Goal: Check status: Check status

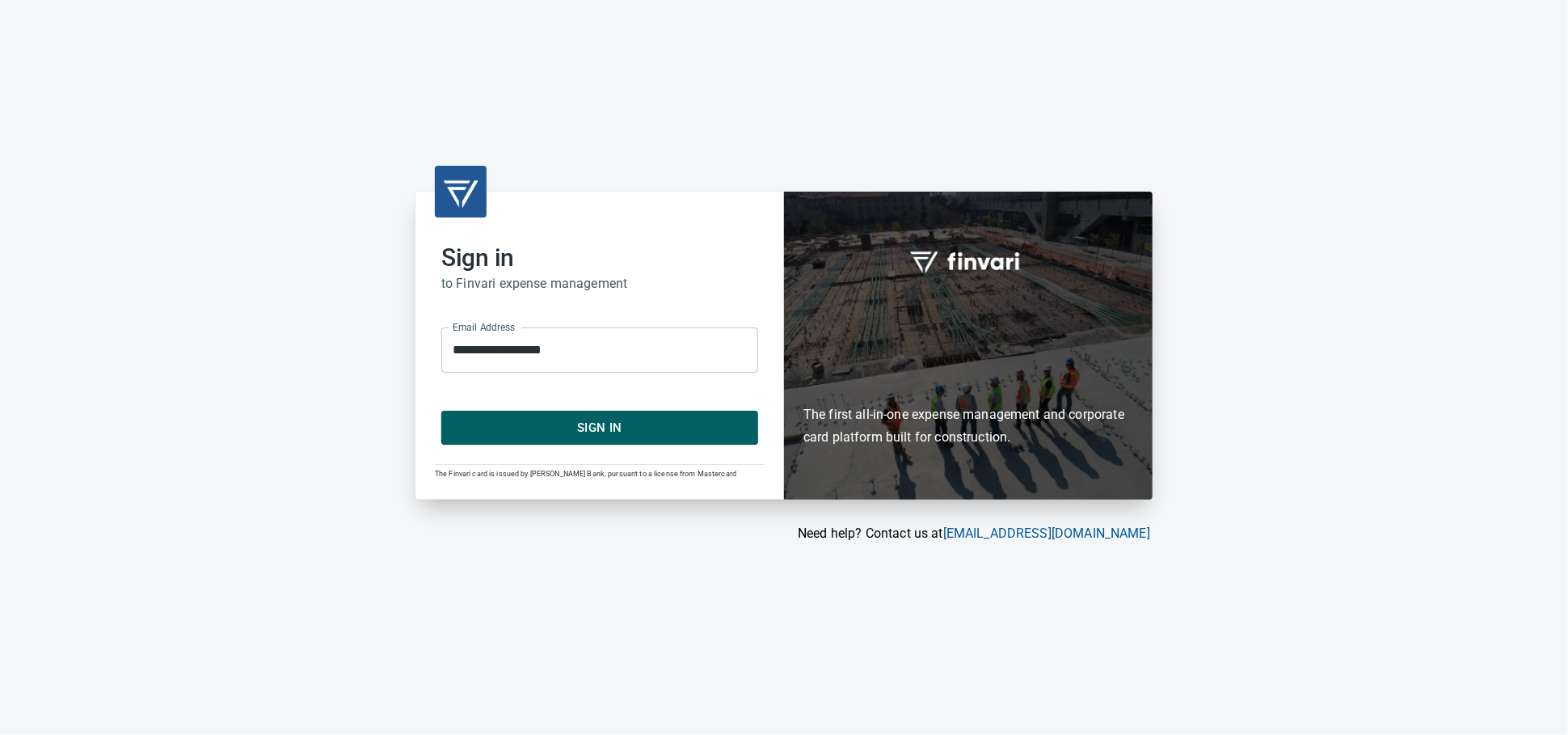
click at [663, 436] on span "Sign In" at bounding box center [600, 427] width 281 height 21
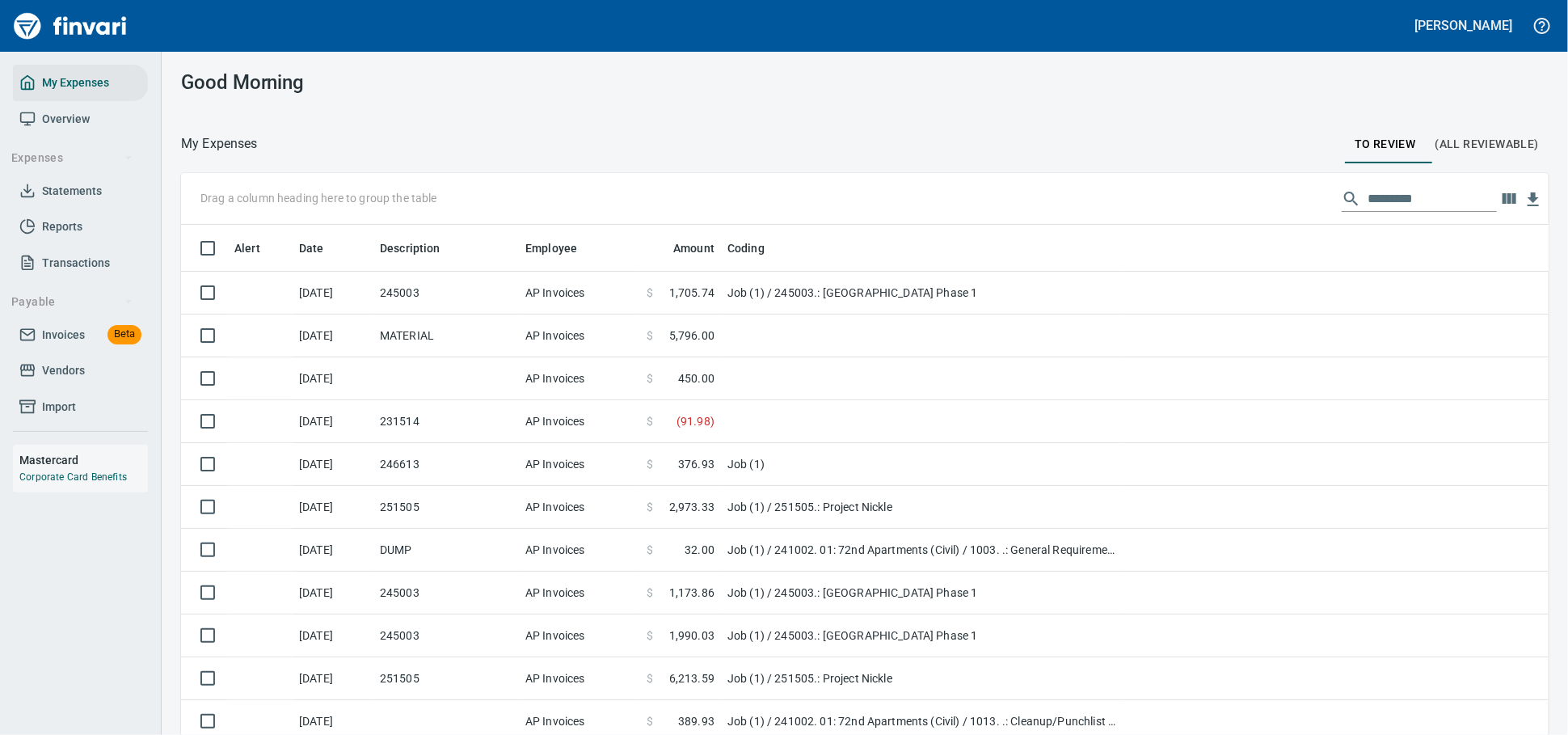
scroll to position [543, 1326]
click at [92, 345] on span "Invoices Beta" at bounding box center [80, 335] width 122 height 20
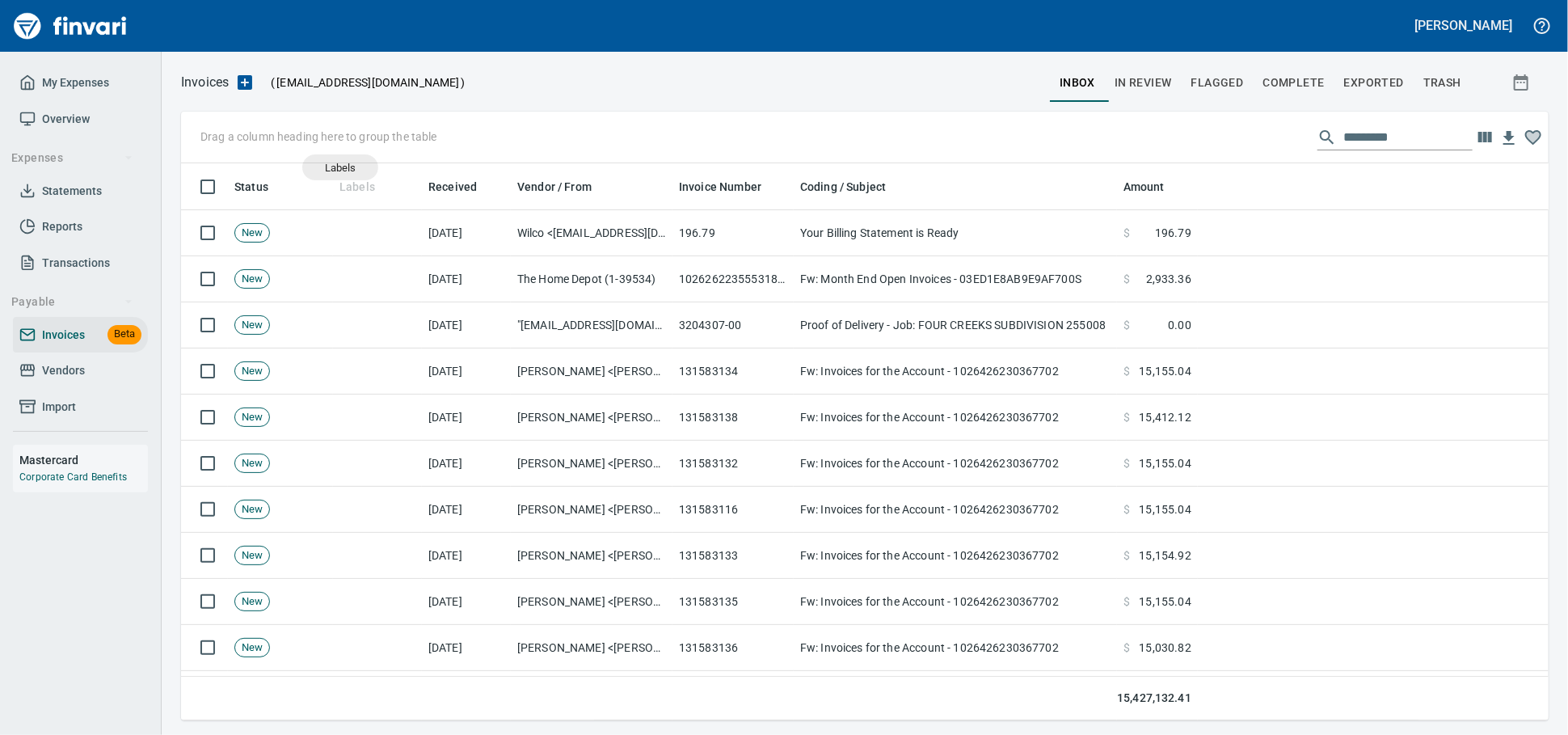
scroll to position [543, 1339]
drag, startPoint x: 350, startPoint y: 180, endPoint x: 278, endPoint y: 135, distance: 84.9
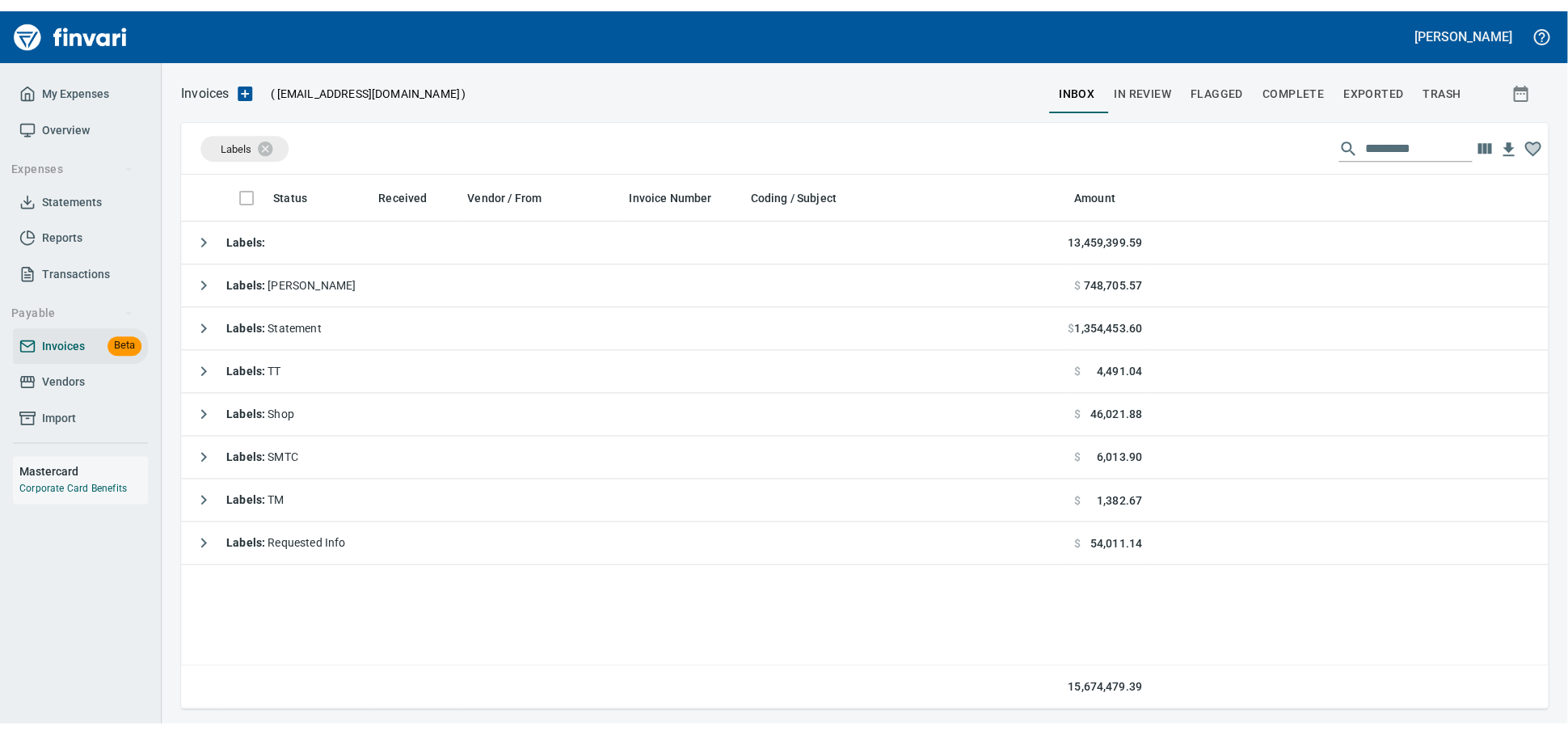
scroll to position [543, 1353]
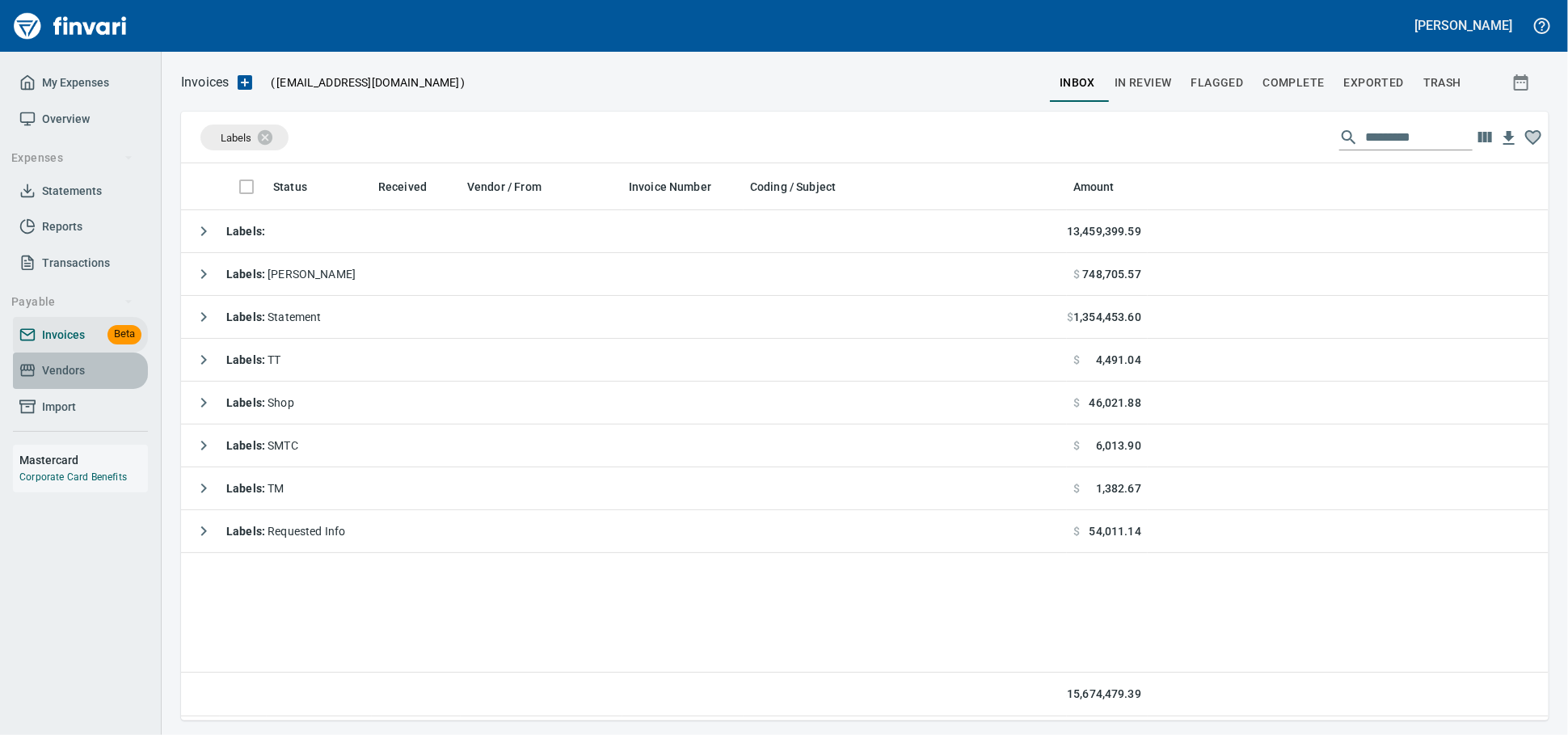
click at [50, 381] on span "Vendors" at bounding box center [63, 371] width 43 height 20
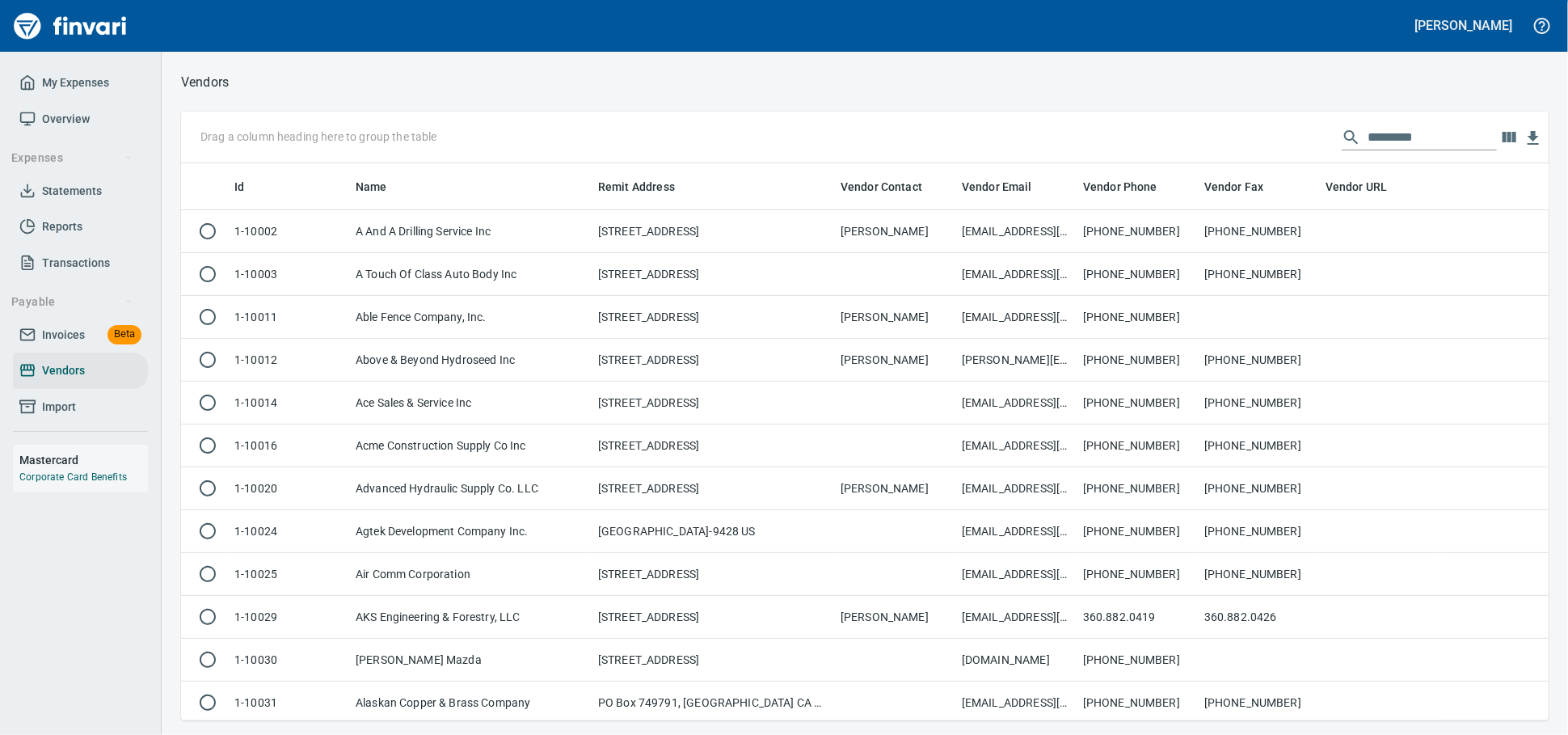
scroll to position [543, 1339]
click at [1371, 151] on input "text" at bounding box center [1432, 138] width 130 height 26
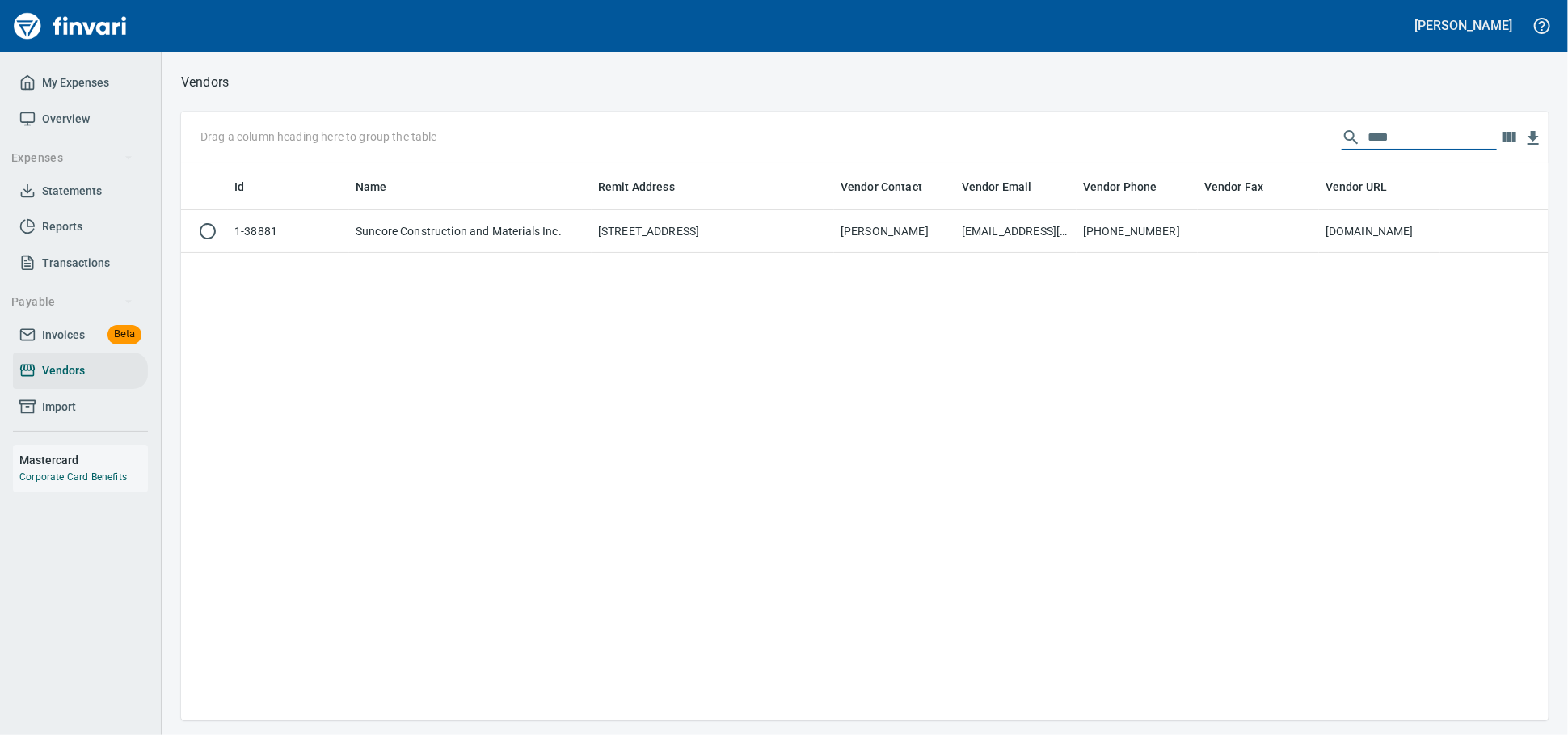
scroll to position [2, 2]
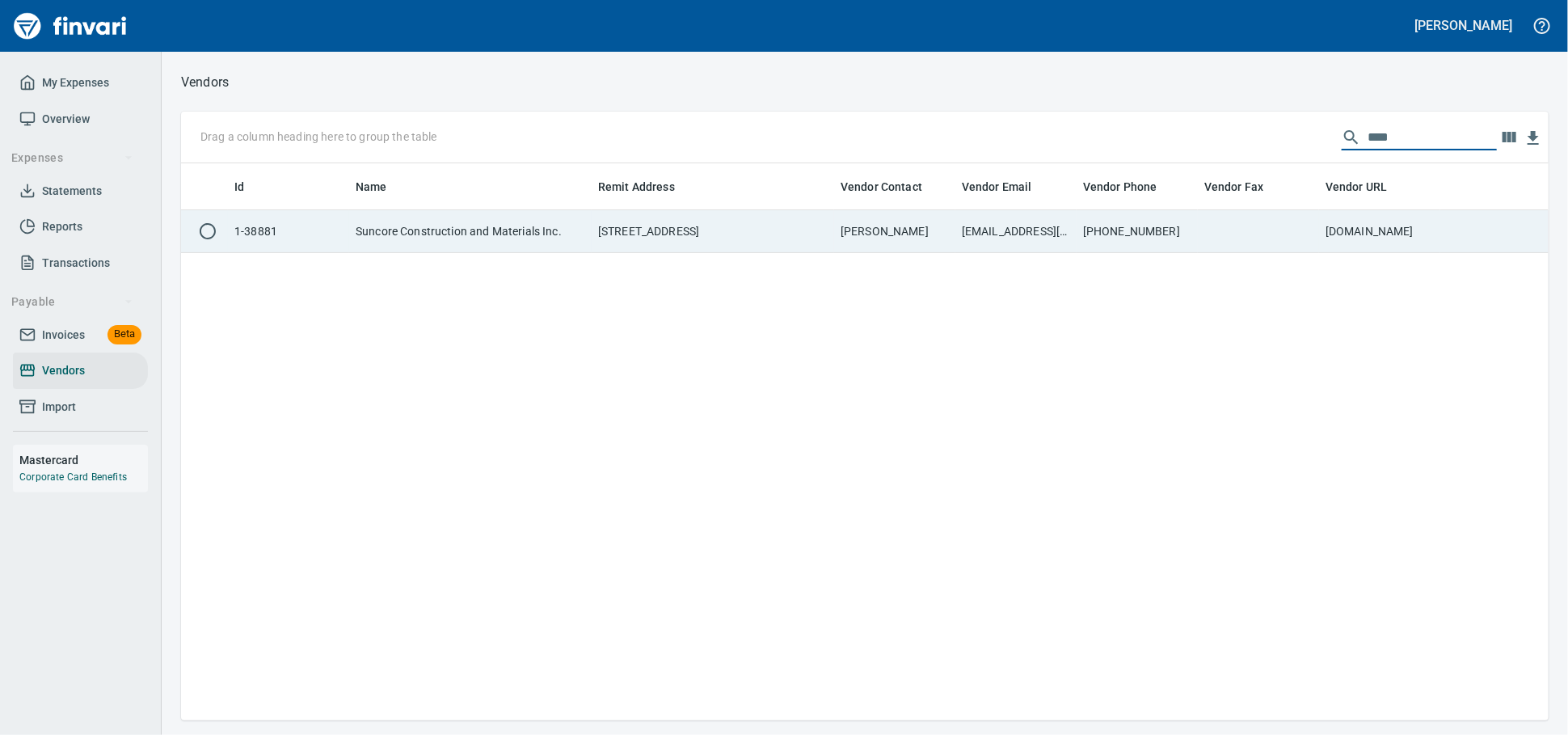
type input "****"
click at [957, 240] on td "[EMAIL_ADDRESS][DOMAIN_NAME] ; [EMAIL_ADDRESS][DOMAIN_NAME]; [EMAIL_ADDRESS][DO…" at bounding box center [1016, 231] width 122 height 43
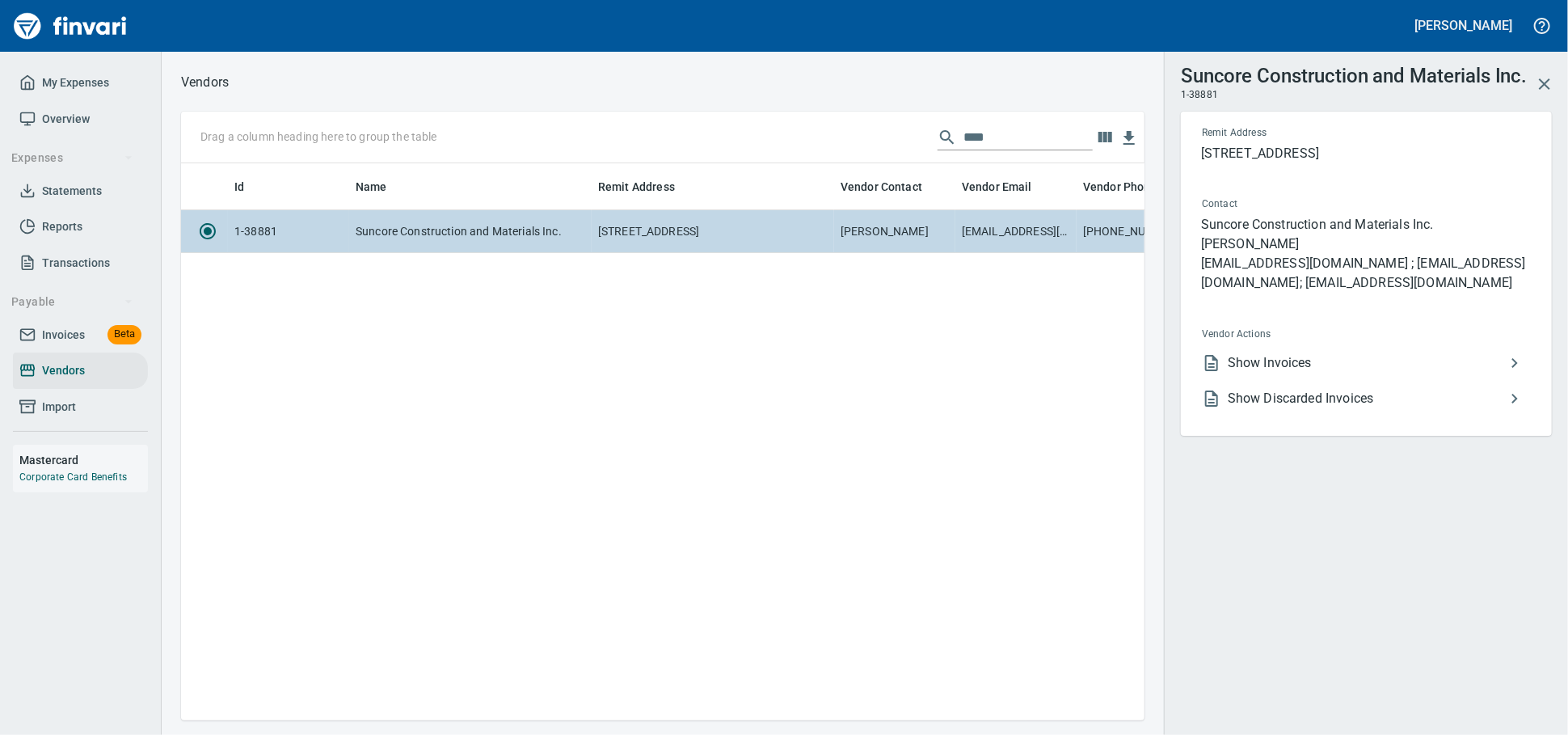
scroll to position [529, 949]
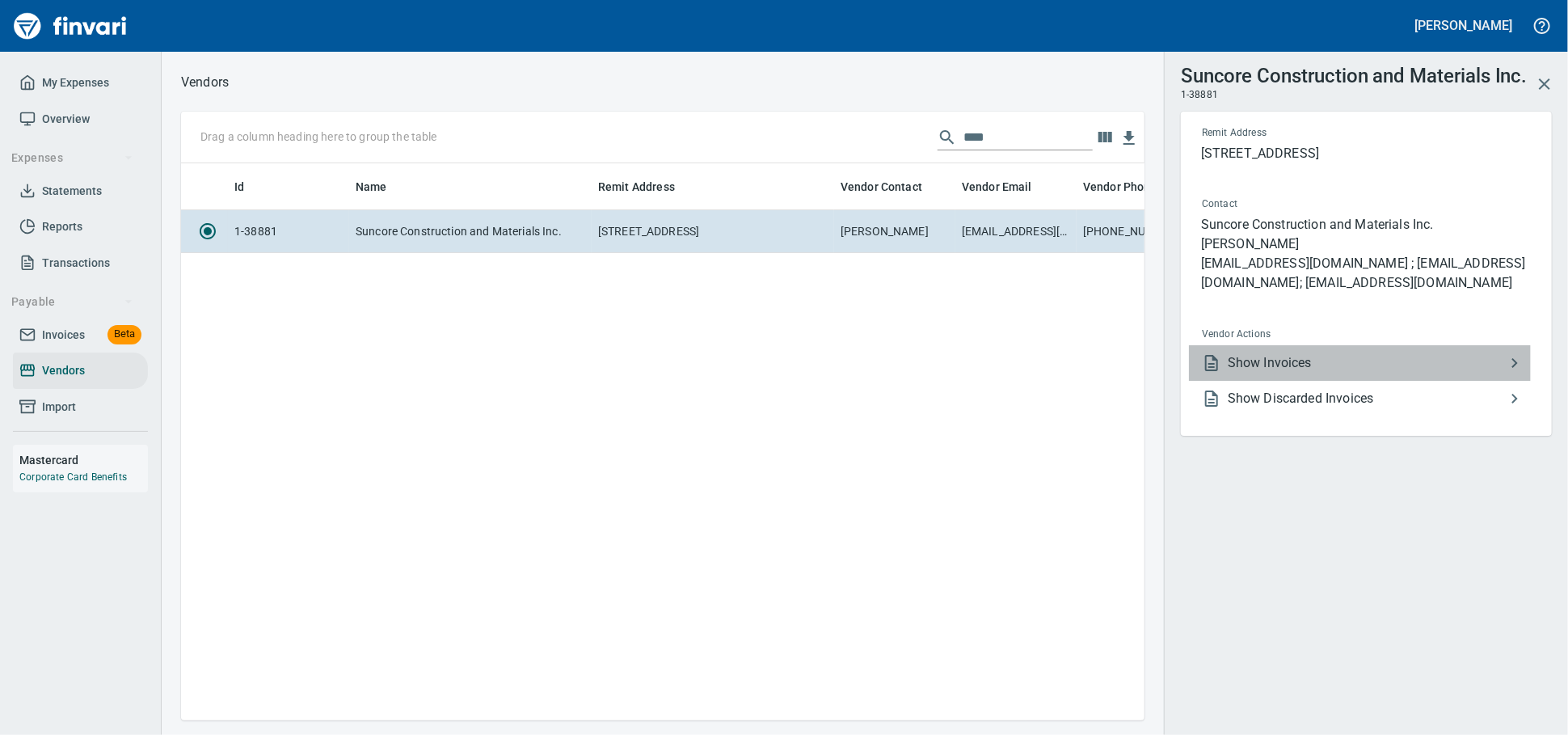
click at [1258, 373] on span "Show Invoices" at bounding box center [1367, 362] width 277 height 19
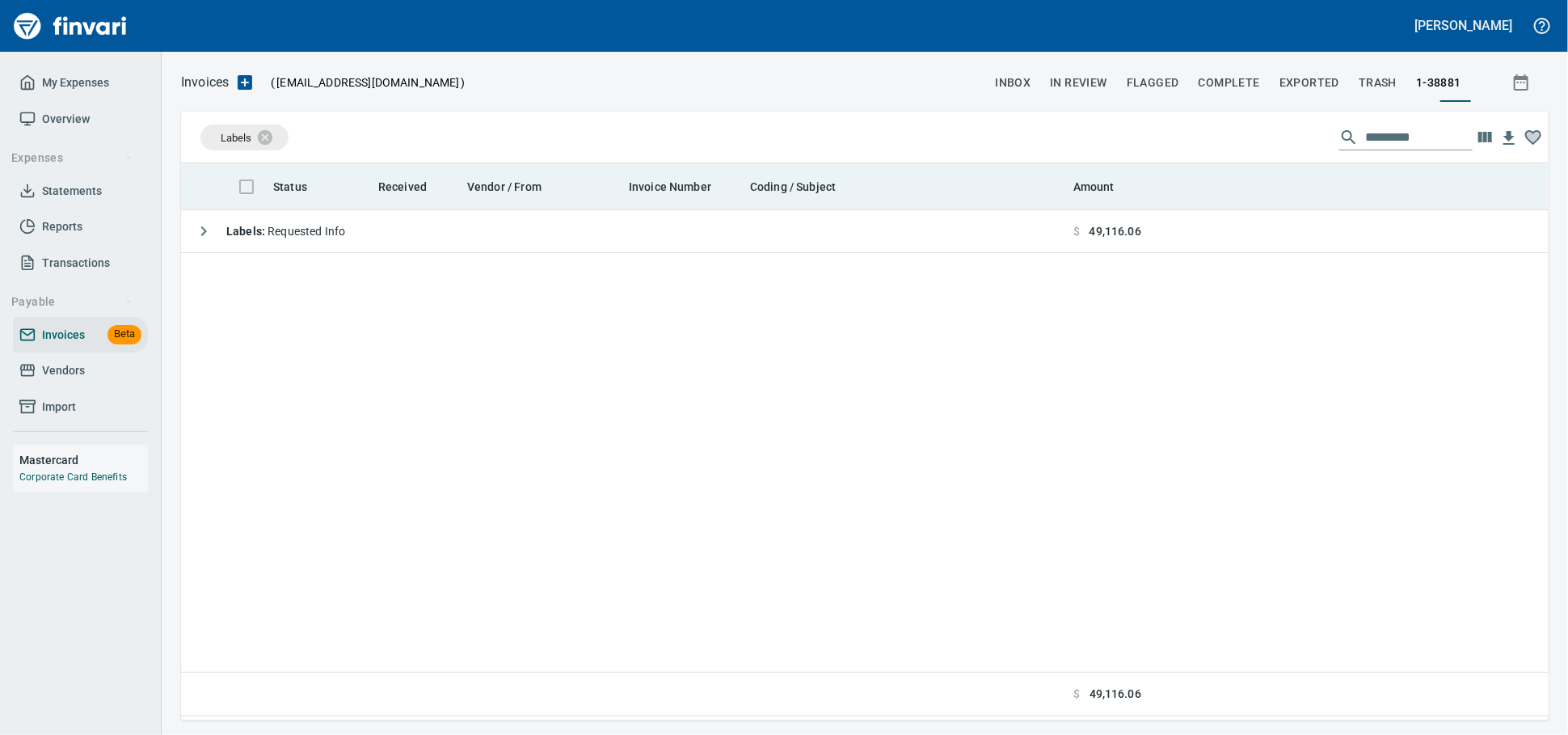
scroll to position [543, 1353]
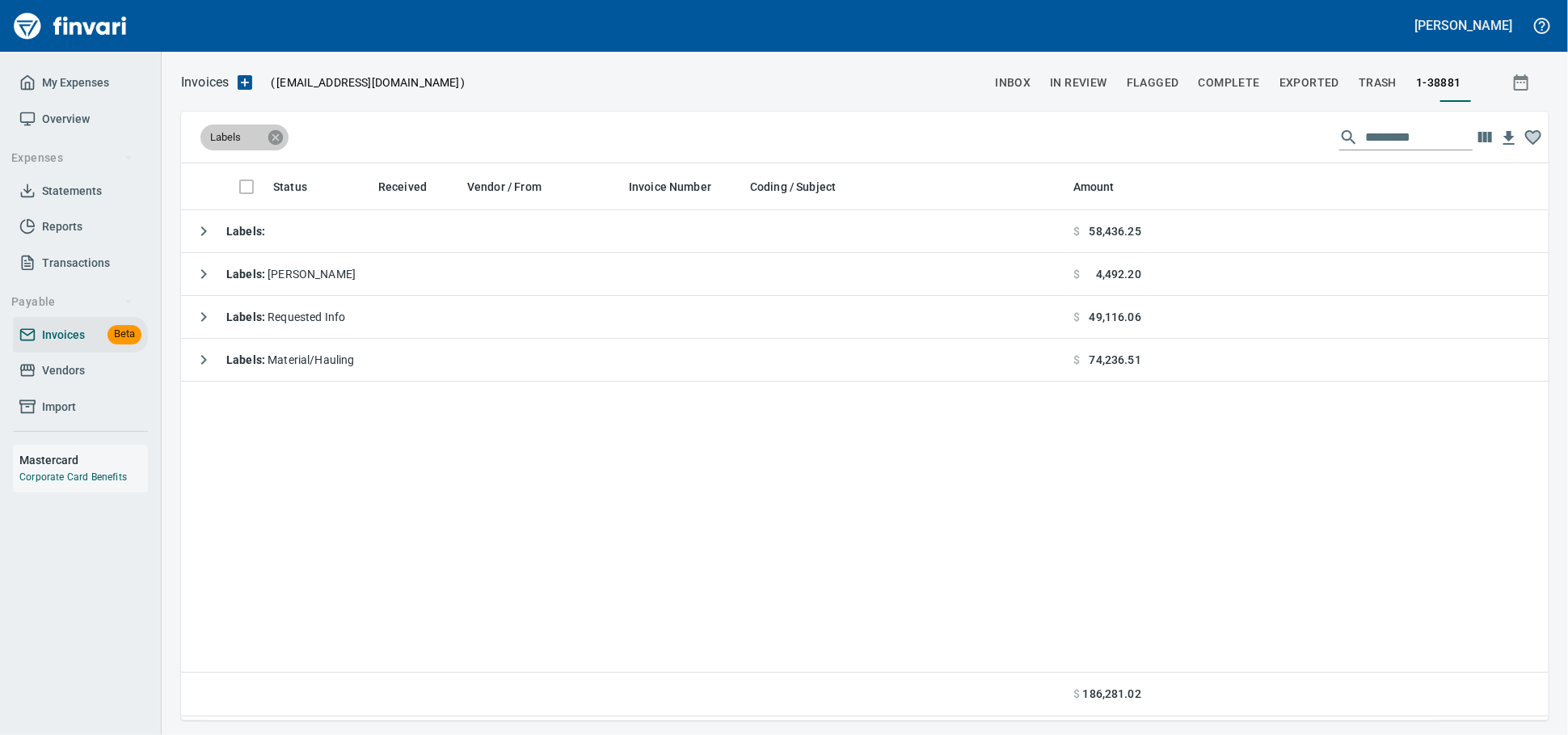
click at [279, 138] on icon at bounding box center [275, 137] width 15 height 15
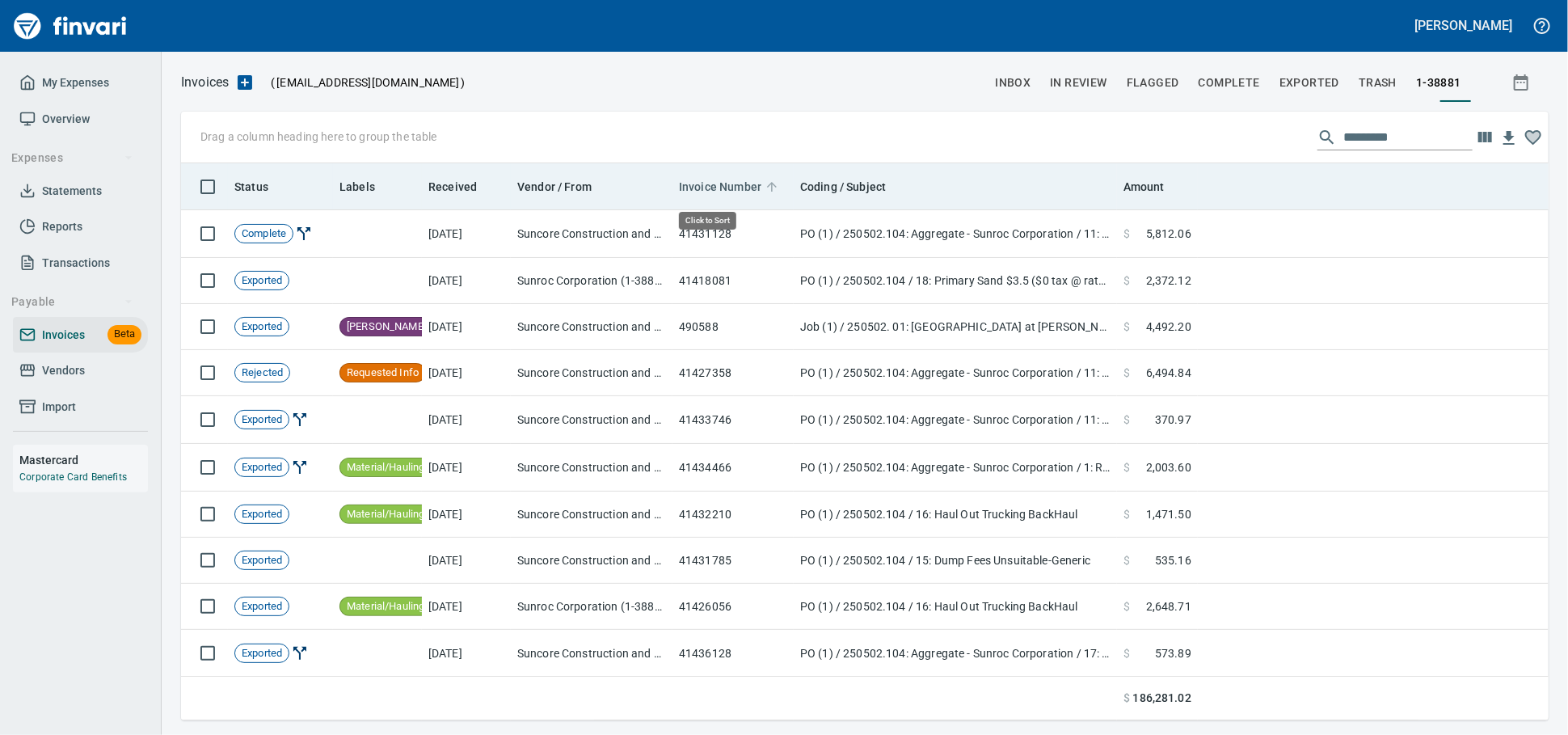
click at [731, 188] on span "Invoice Number" at bounding box center [720, 186] width 83 height 19
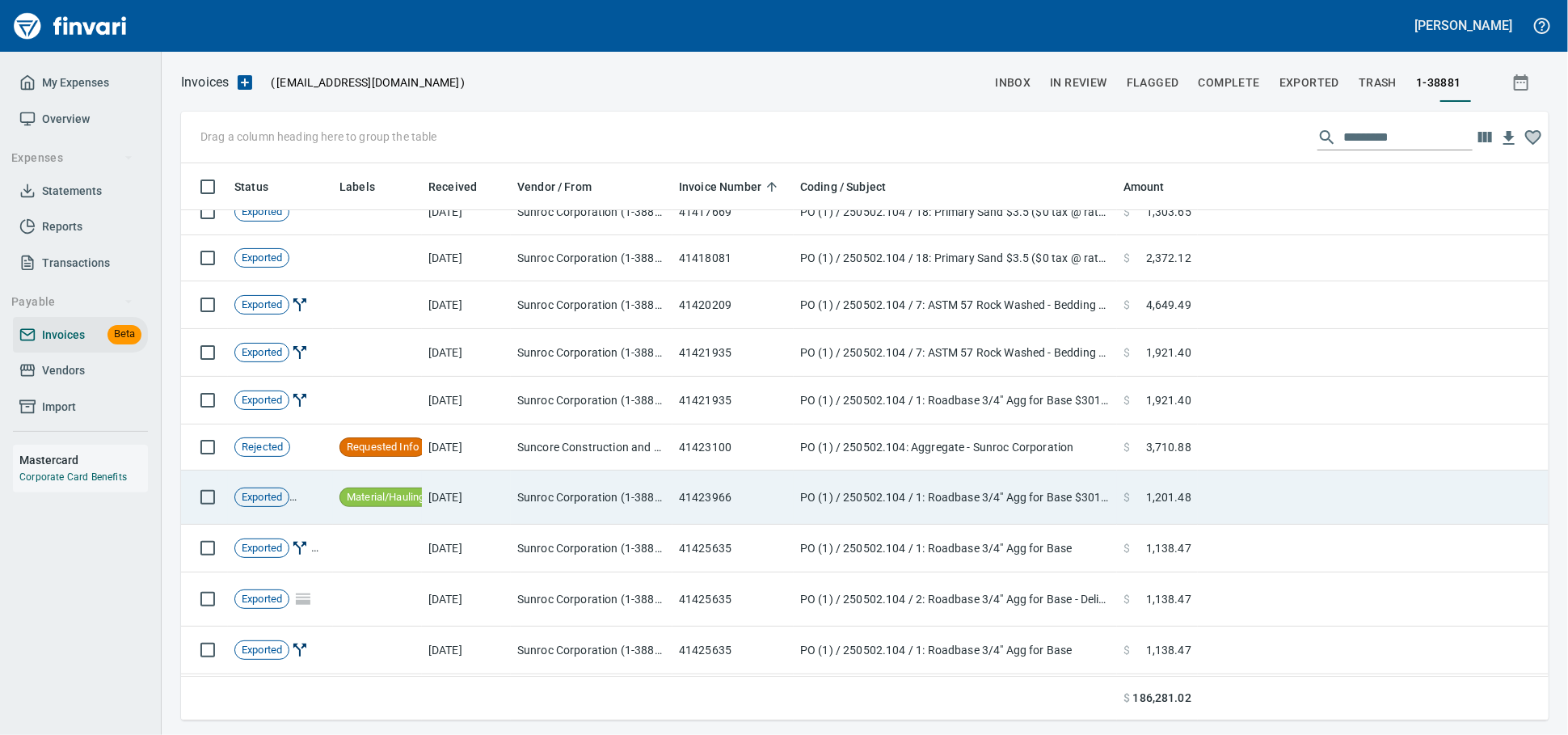
scroll to position [0, 0]
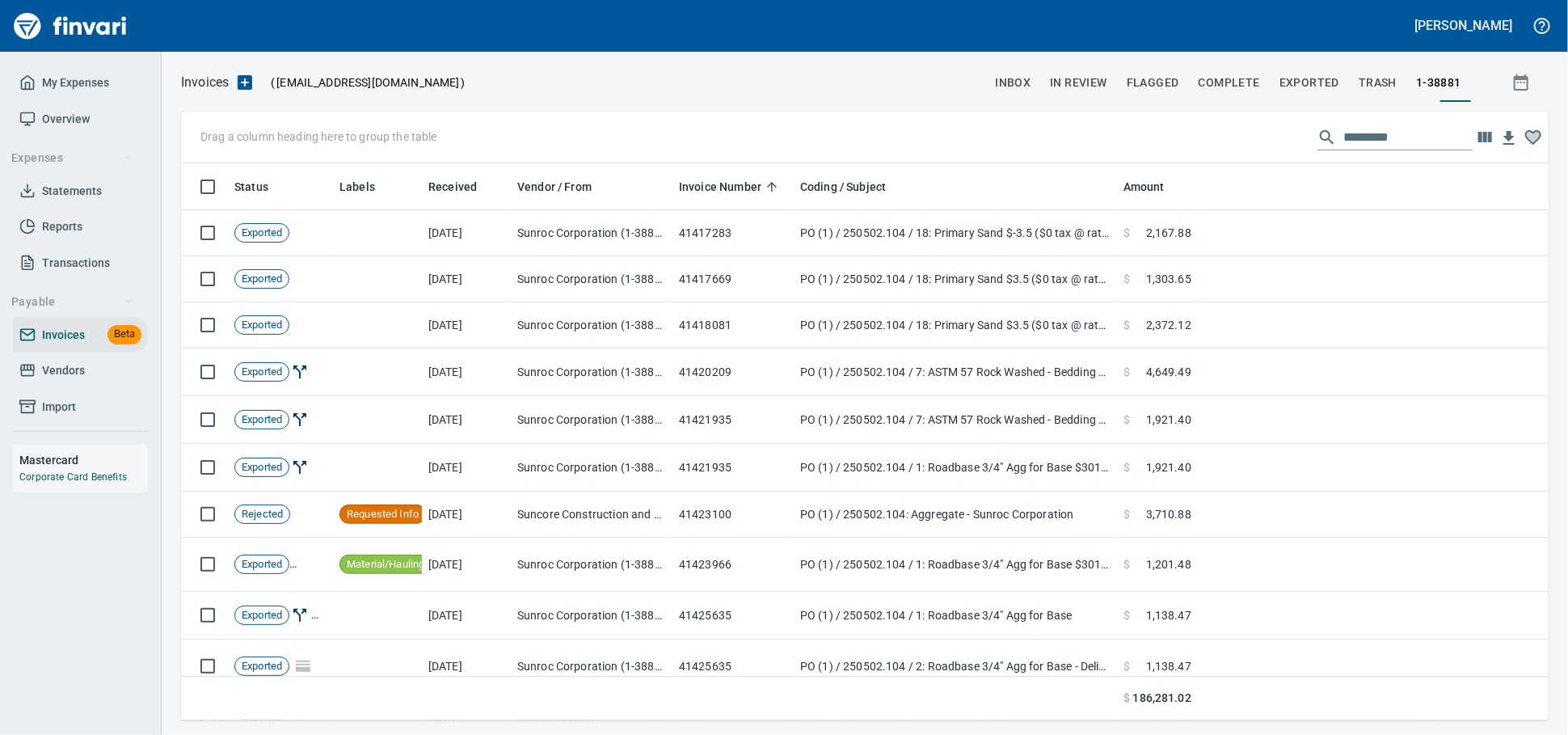
click at [1318, 146] on div at bounding box center [1396, 138] width 156 height 26
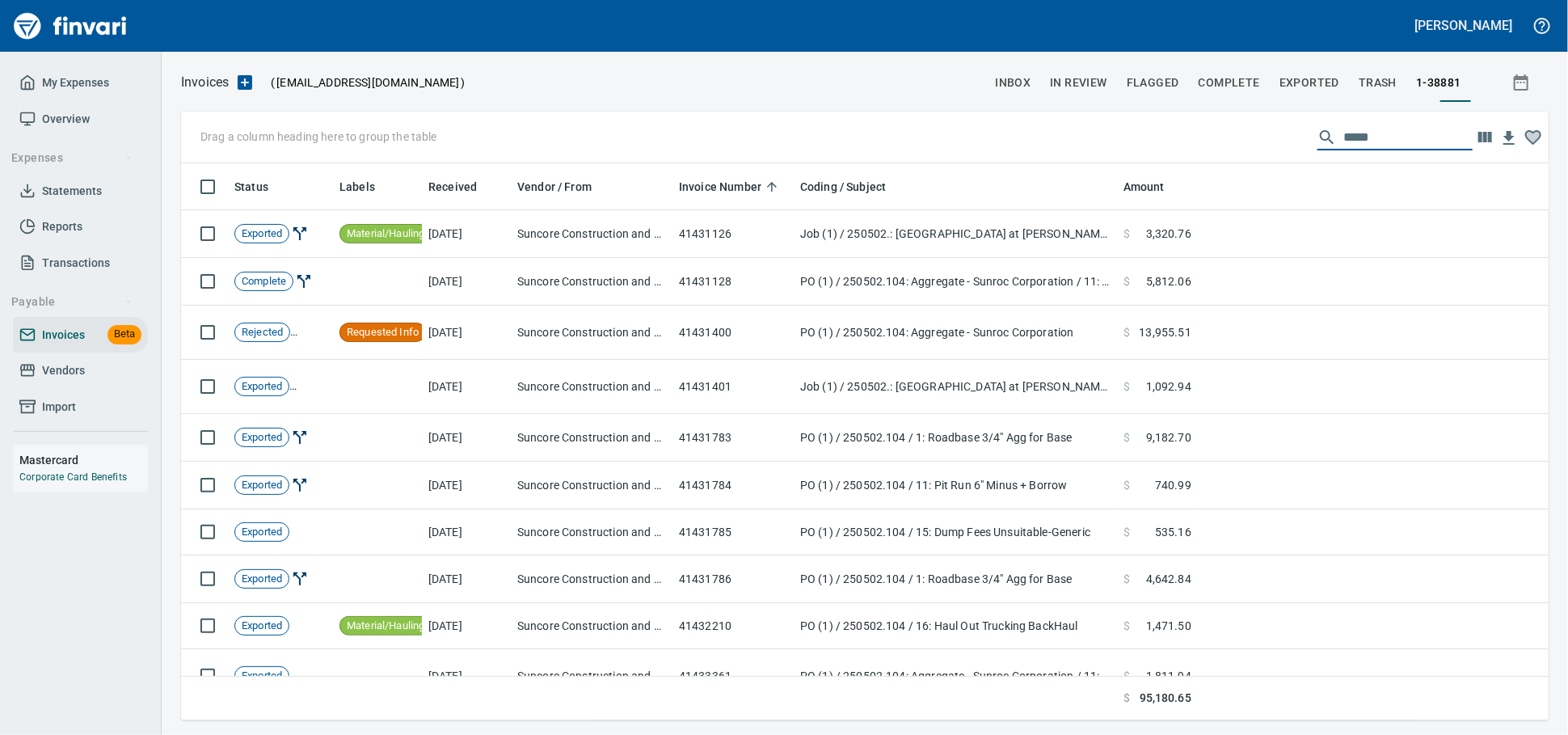
scroll to position [543, 1353]
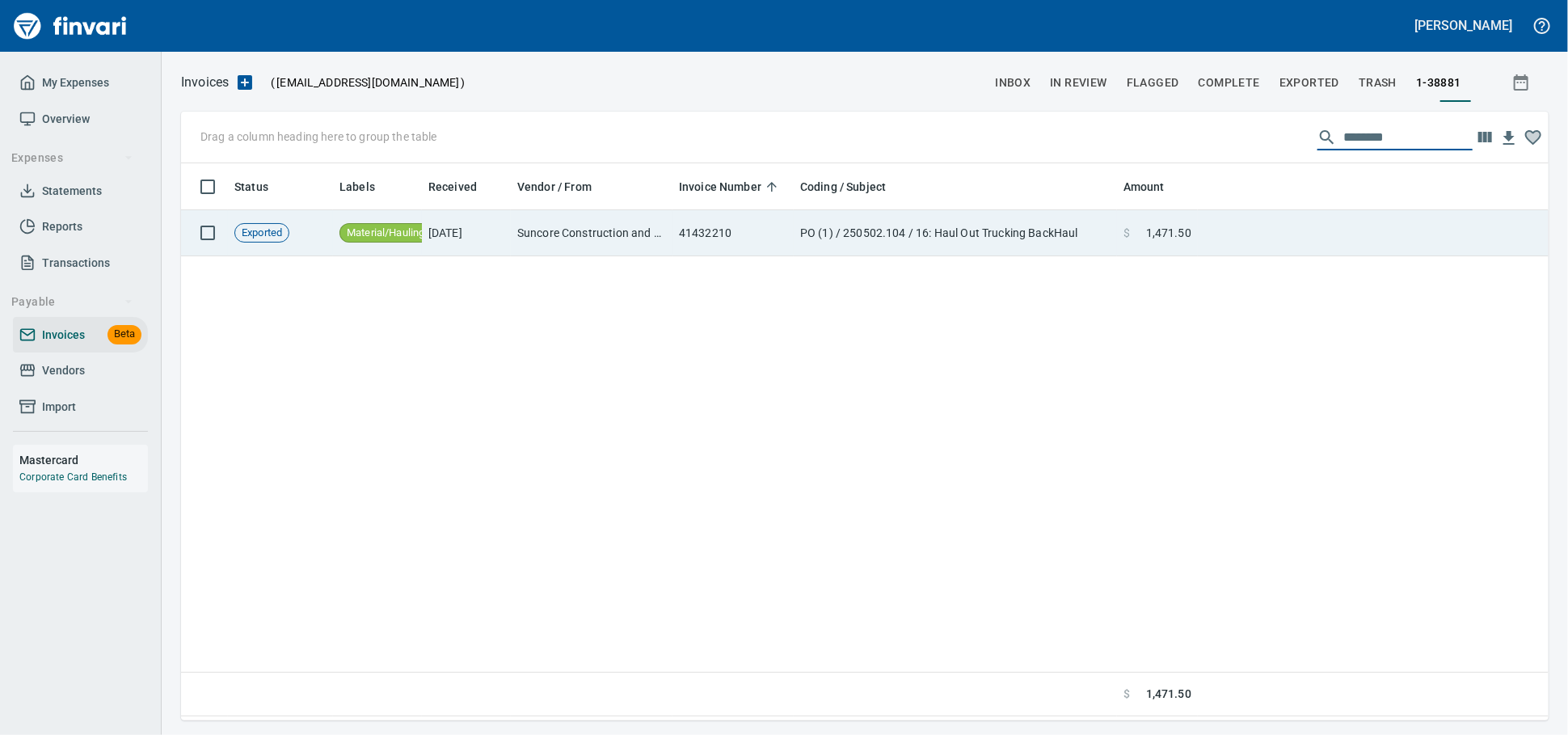
click at [455, 223] on td "[DATE]" at bounding box center [466, 233] width 89 height 46
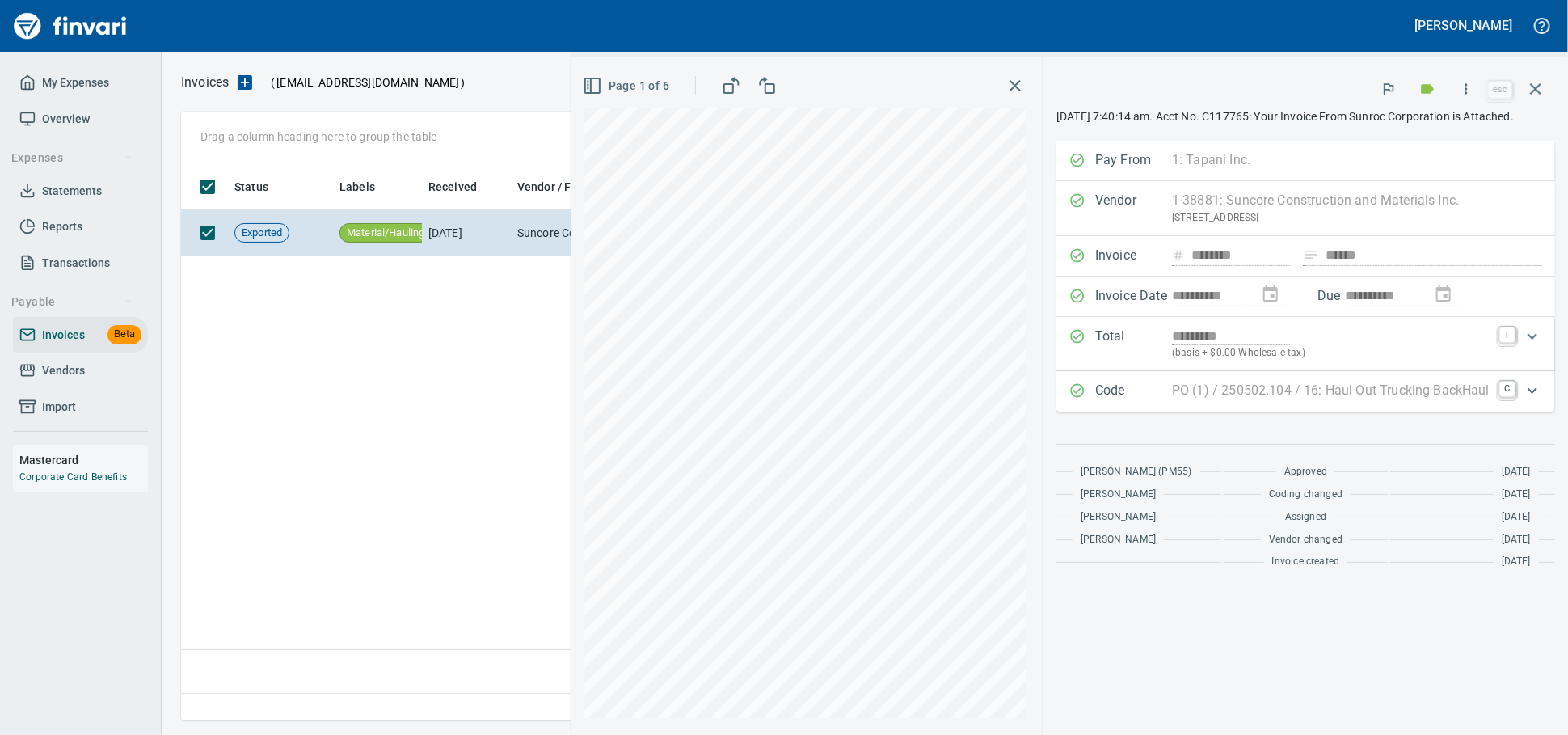
scroll to position [543, 1352]
click at [1547, 92] on button "button" at bounding box center [1535, 89] width 39 height 39
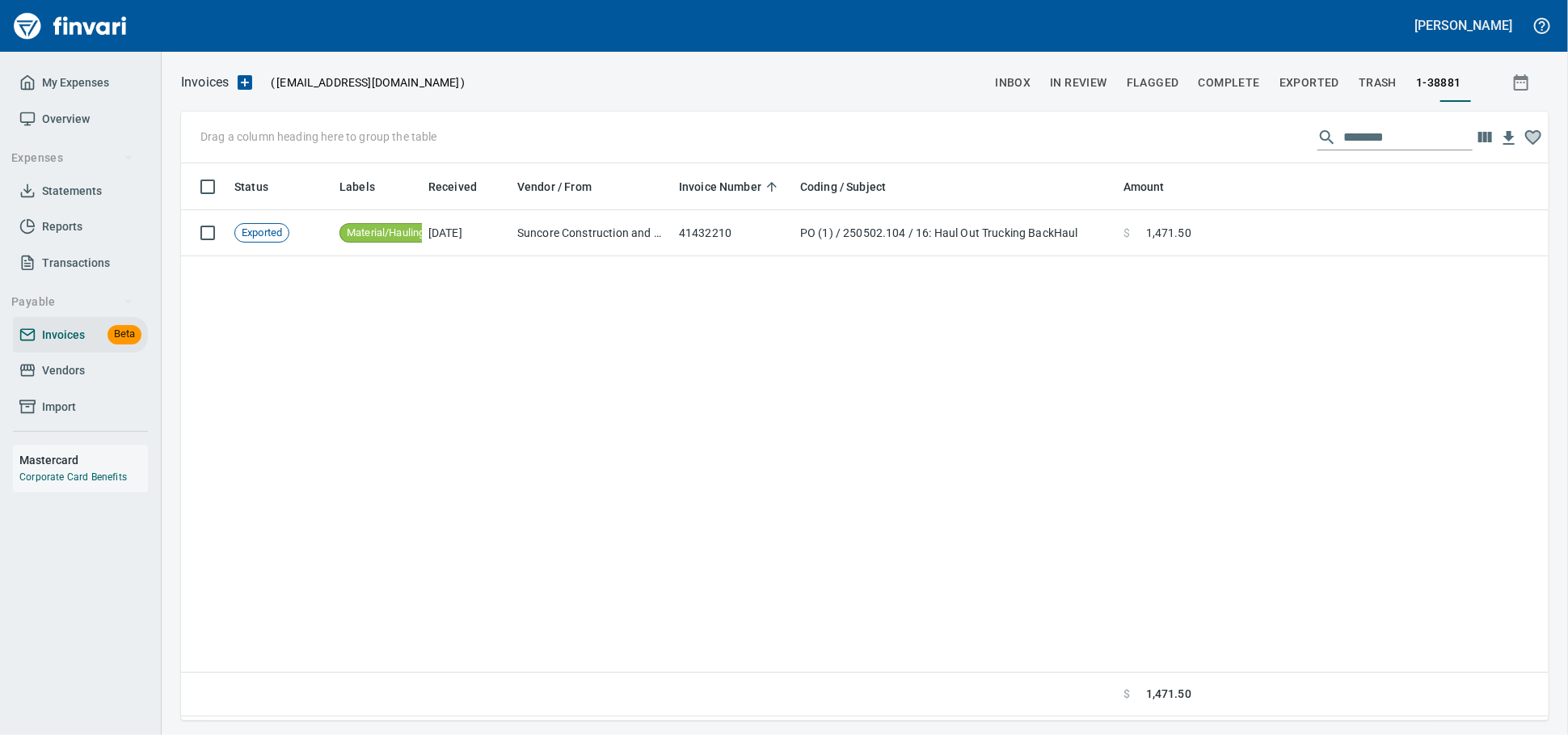
scroll to position [543, 1353]
drag, startPoint x: 1424, startPoint y: 133, endPoint x: 1171, endPoint y: 126, distance: 253.1
click at [1174, 127] on div "Drag a column heading here to group the table ********" at bounding box center [865, 138] width 1368 height 52
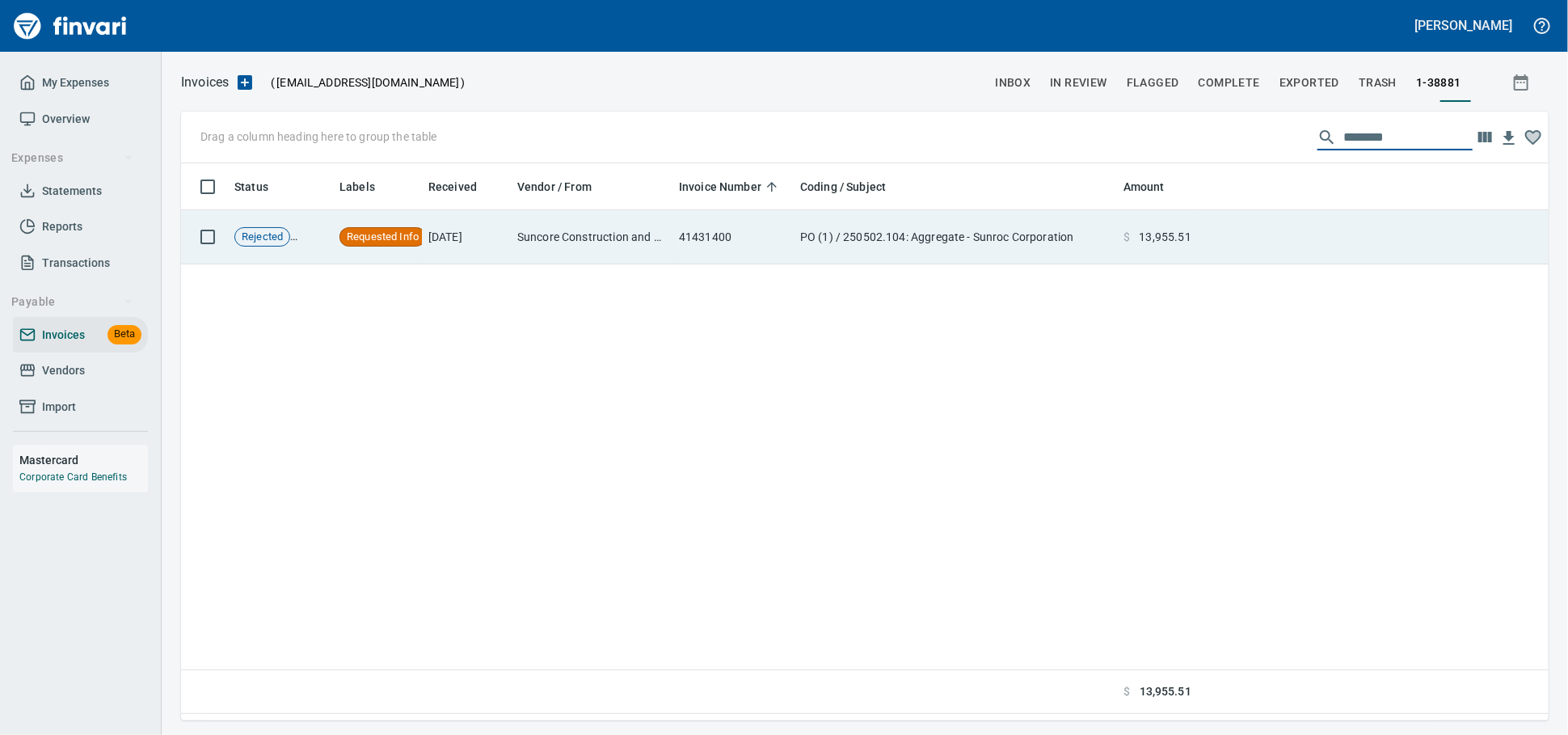
type input "********"
click at [770, 248] on td "41431400" at bounding box center [734, 237] width 122 height 54
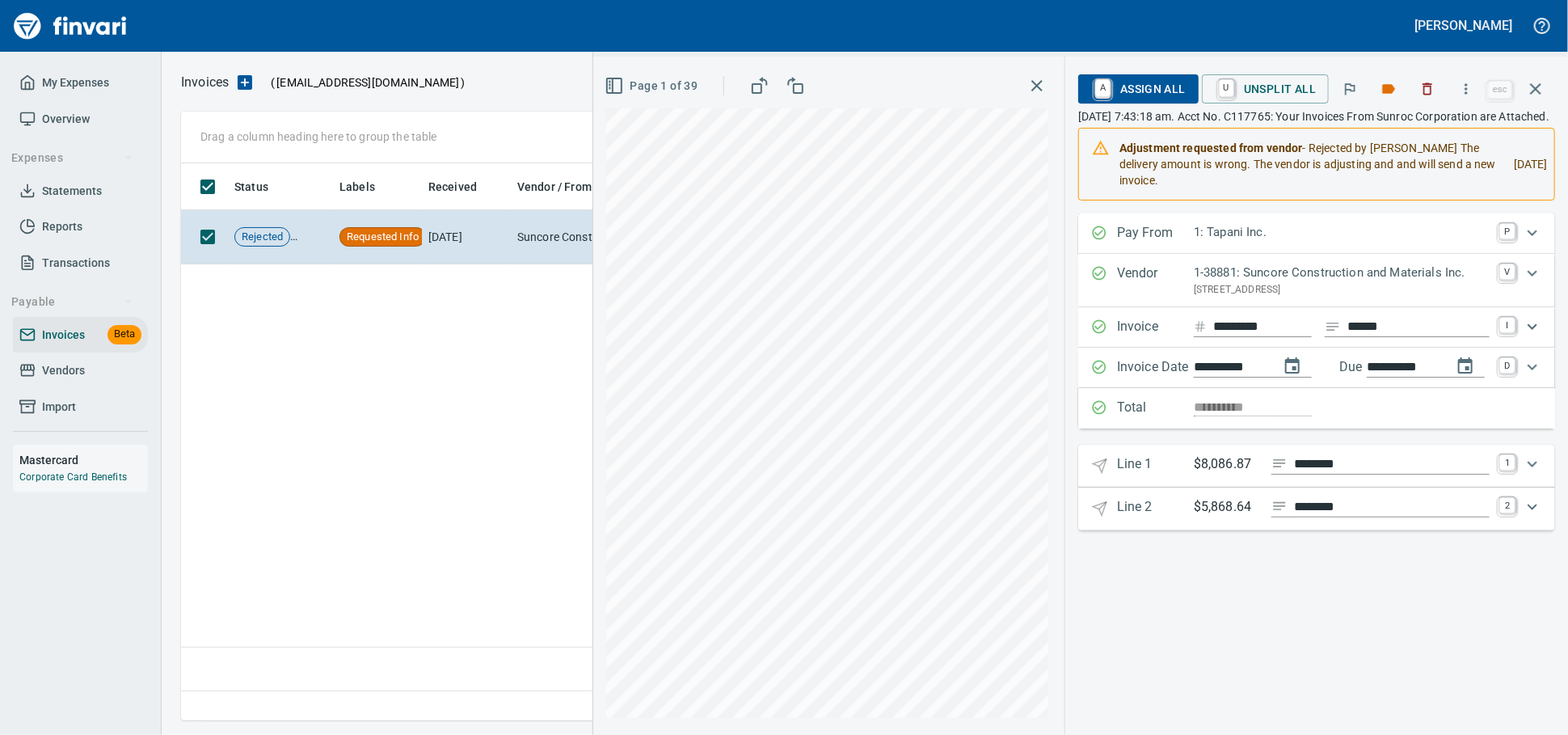
scroll to position [543, 1352]
